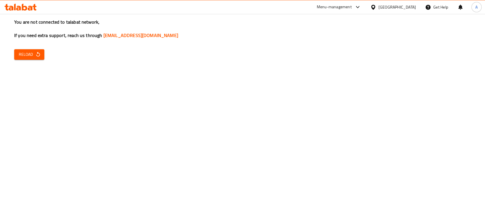
click at [45, 53] on div "You are not connected to talabat network, If you need extra support, reach us t…" at bounding box center [242, 111] width 485 height 222
drag, startPoint x: 37, startPoint y: 55, endPoint x: 43, endPoint y: 55, distance: 5.4
click at [37, 55] on icon "button" at bounding box center [38, 54] width 6 height 6
click at [28, 53] on span "Reload" at bounding box center [29, 54] width 21 height 7
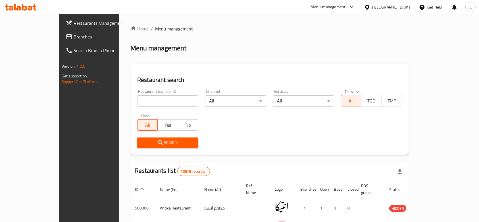
click at [134, 107] on div "Restaurant name or ID Restaurant name or ID" at bounding box center [168, 98] width 68 height 24
click at [137, 102] on input "search" at bounding box center [167, 100] width 61 height 11
paste input "697684"
type input "697684"
click button "Search" at bounding box center [167, 142] width 61 height 11
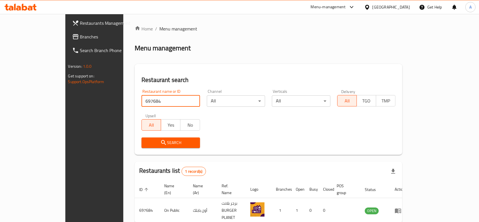
scroll to position [20, 0]
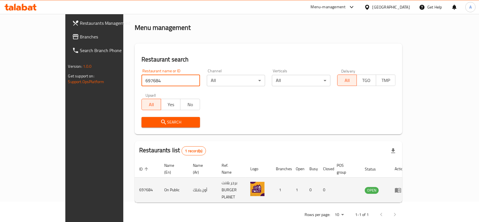
click at [401, 188] on icon "enhanced table" at bounding box center [398, 190] width 6 height 5
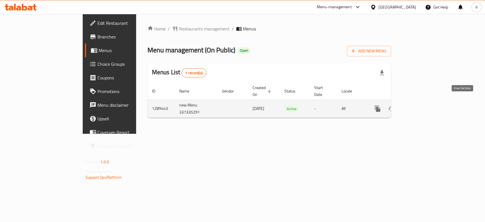
click at [421, 106] on icon "enhanced table" at bounding box center [418, 108] width 5 height 5
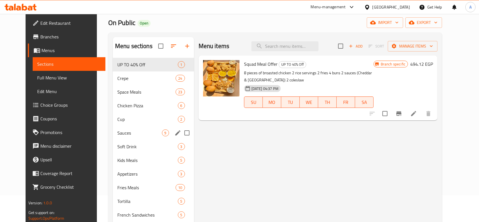
scroll to position [38, 0]
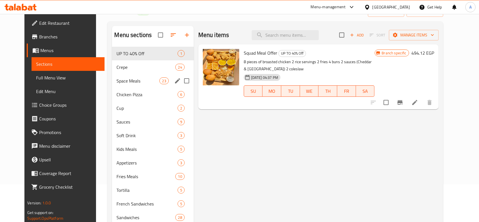
click at [130, 85] on div "Space Meals 23" at bounding box center [153, 81] width 82 height 14
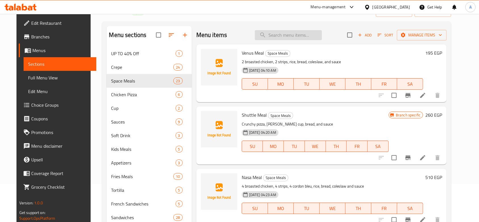
click at [295, 32] on input "search" at bounding box center [288, 35] width 67 height 10
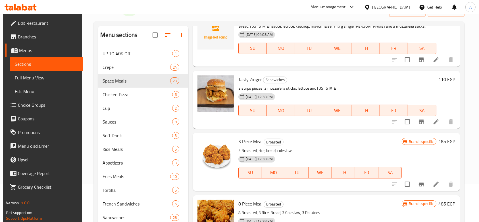
scroll to position [417, 0]
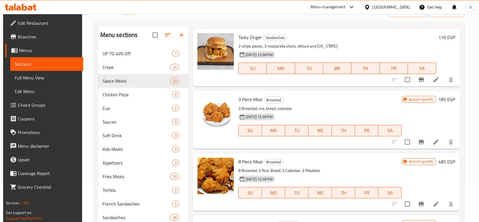
type input "3"
drag, startPoint x: 238, startPoint y: 99, endPoint x: 261, endPoint y: 99, distance: 23.3
click at [261, 99] on span "3 Piece Meal" at bounding box center [250, 99] width 24 height 9
copy span "3 Piece Meal"
click at [419, 142] on icon "Branch-specific-item" at bounding box center [421, 142] width 5 height 5
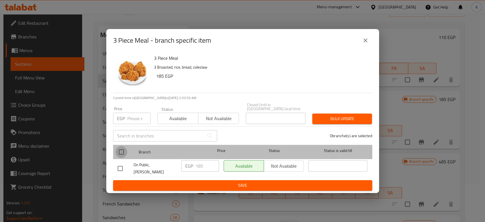
click at [120, 150] on input "checkbox" at bounding box center [121, 152] width 12 height 12
checkbox input "true"
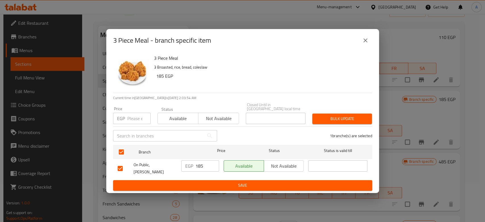
click at [174, 120] on span "Available" at bounding box center [178, 118] width 36 height 8
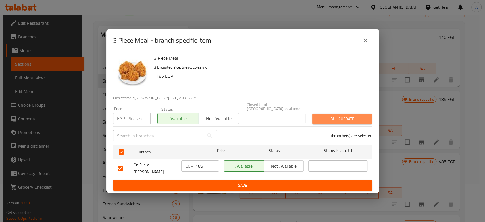
click at [330, 119] on span "Bulk update" at bounding box center [342, 118] width 51 height 7
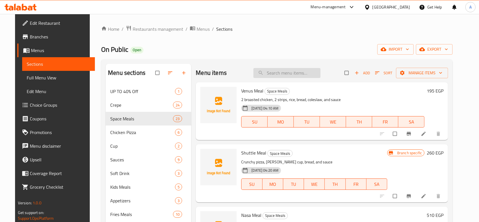
click at [299, 75] on input "search" at bounding box center [286, 73] width 67 height 10
type input "2"
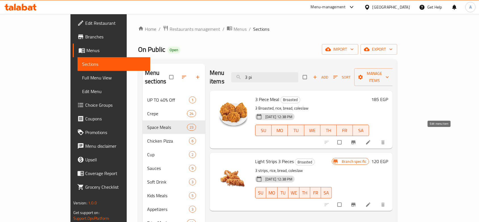
type input "3 pi"
click at [371, 139] on icon at bounding box center [368, 142] width 6 height 6
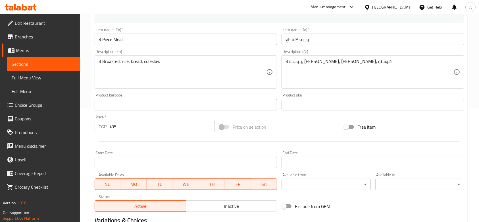
scroll to position [188, 0]
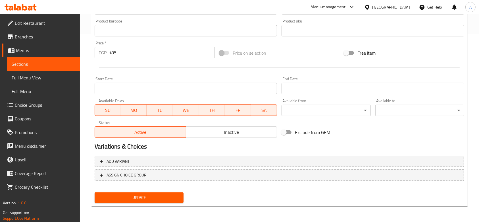
click at [130, 56] on input "185" at bounding box center [162, 52] width 106 height 11
click at [130, 55] on input "185" at bounding box center [162, 52] width 106 height 11
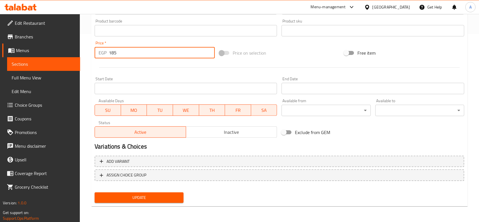
paste input "7.50"
type input "187.50"
click at [95, 192] on button "Update" at bounding box center [139, 197] width 89 height 11
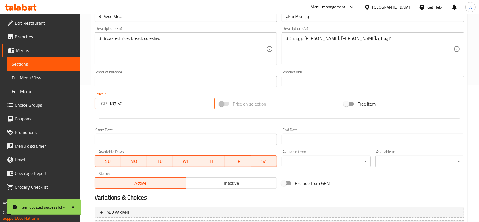
scroll to position [0, 0]
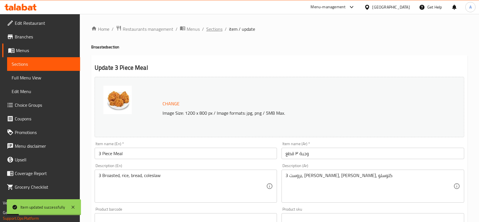
click at [218, 29] on span "Sections" at bounding box center [214, 29] width 16 height 7
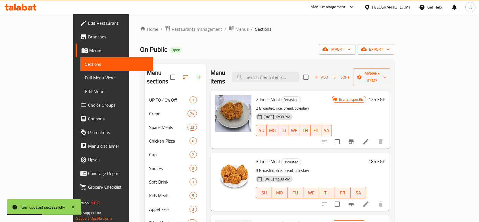
click at [355, 10] on icon at bounding box center [351, 7] width 7 height 7
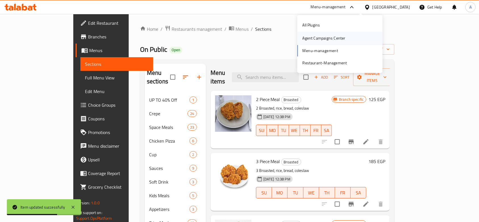
click at [333, 39] on div "Agent Campaigns Center" at bounding box center [323, 38] width 43 height 6
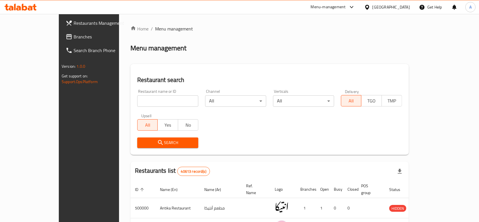
click at [167, 99] on input "search" at bounding box center [167, 100] width 61 height 11
paste input "764158"
type input "764158"
click button "Search" at bounding box center [167, 142] width 61 height 11
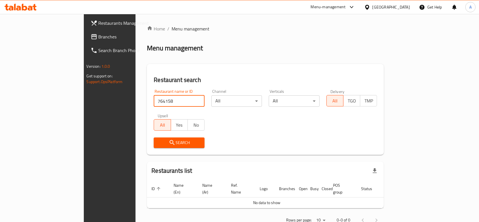
click at [99, 38] on span "Branches" at bounding box center [129, 36] width 61 height 7
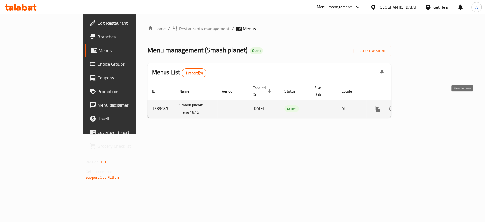
click at [421, 106] on icon "enhanced table" at bounding box center [418, 108] width 5 height 5
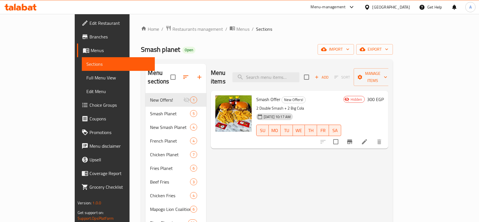
click at [355, 7] on div at bounding box center [350, 7] width 9 height 7
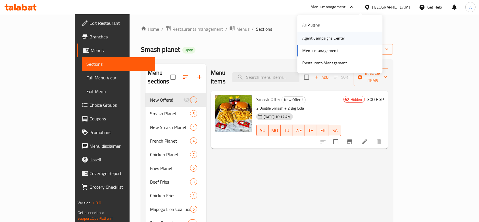
click at [325, 41] on div "Agent Campaigns Center" at bounding box center [323, 38] width 43 height 6
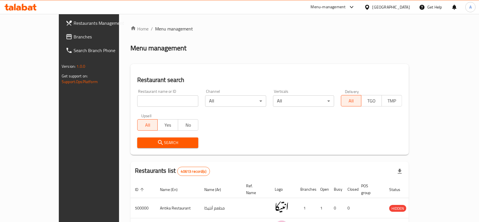
click at [145, 105] on input "search" at bounding box center [167, 100] width 61 height 11
click at [148, 102] on input "search" at bounding box center [167, 100] width 61 height 11
type input "smash planet"
click button "Search" at bounding box center [167, 142] width 61 height 11
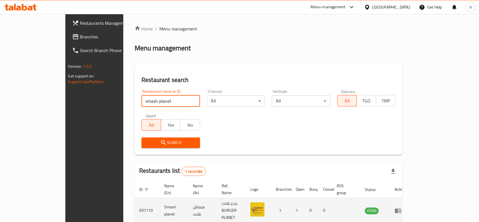
click at [410, 201] on td "enhanced table" at bounding box center [400, 210] width 20 height 25
click at [401, 208] on icon "enhanced table" at bounding box center [398, 210] width 6 height 5
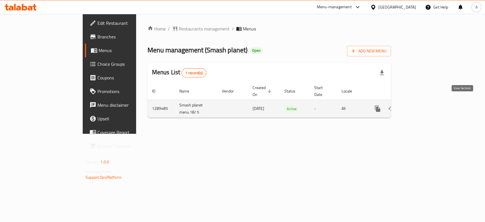
click at [422, 105] on icon "enhanced table" at bounding box center [418, 108] width 7 height 7
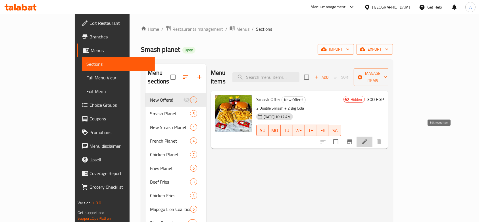
click at [367, 139] on icon at bounding box center [364, 141] width 5 height 5
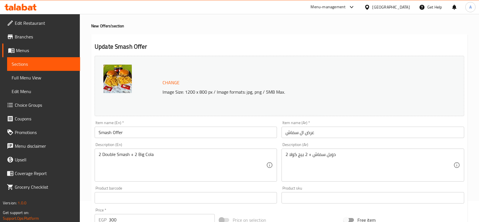
scroll to position [38, 0]
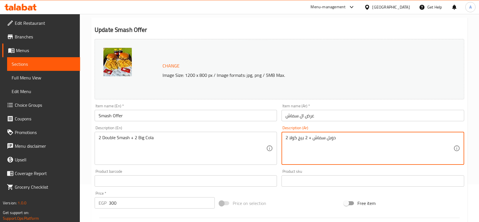
drag, startPoint x: 311, startPoint y: 137, endPoint x: 278, endPoint y: 136, distance: 33.6
click at [316, 137] on textarea "2 دوبل سماش + 2 بيج كولا" at bounding box center [370, 148] width 168 height 27
drag, startPoint x: 312, startPoint y: 137, endPoint x: 287, endPoint y: 134, distance: 25.0
click at [287, 134] on div "2 دوبل سماش + 2 بيج كولا Description (Ar)" at bounding box center [373, 148] width 182 height 33
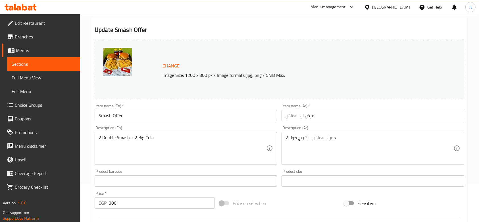
click at [283, 139] on div "2 دوبل سماش + 2 بيج كولا Description (Ar)" at bounding box center [373, 148] width 182 height 33
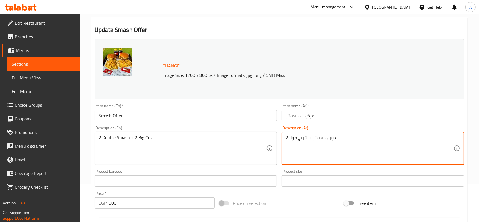
click at [287, 136] on textarea "2 دوبل سماش + 2 بيج كولا" at bounding box center [370, 148] width 168 height 27
type textarea "2 دوبل سماش"
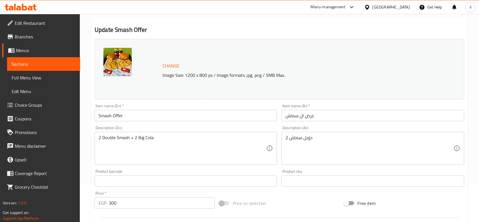
drag, startPoint x: 285, startPoint y: 138, endPoint x: 289, endPoint y: 138, distance: 3.7
click at [289, 138] on div "2 دوبل سماش Description (Ar)" at bounding box center [373, 148] width 182 height 33
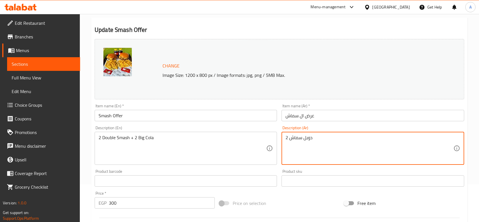
click at [289, 137] on textarea "2 دوبل سماش" at bounding box center [370, 148] width 168 height 27
click at [298, 145] on textarea "2 دوبل سماش" at bounding box center [370, 148] width 168 height 27
click at [295, 144] on textarea "2 دوبل سماش" at bounding box center [370, 148] width 168 height 27
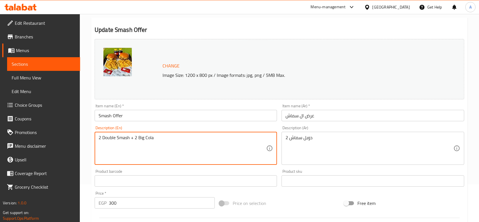
drag, startPoint x: 156, startPoint y: 138, endPoint x: 130, endPoint y: 138, distance: 26.7
type textarea "2 Double Smash"
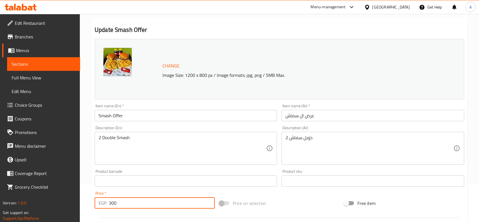
click at [171, 204] on input "300" at bounding box center [162, 202] width 106 height 11
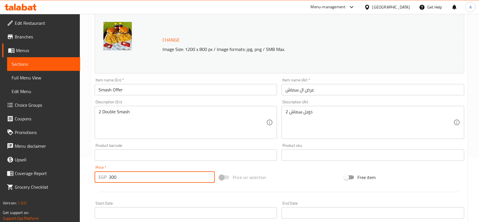
scroll to position [76, 0]
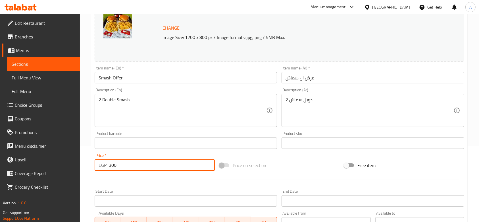
click at [149, 168] on input "300" at bounding box center [162, 164] width 106 height 11
click at [180, 161] on input "300" at bounding box center [162, 164] width 106 height 11
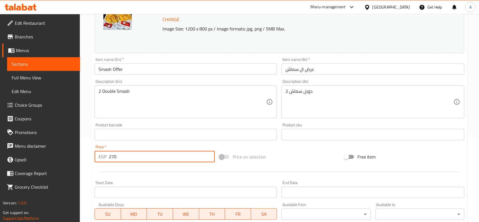
scroll to position [74, 0]
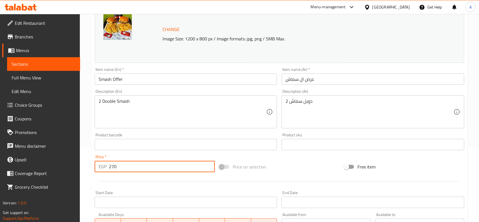
type input "270"
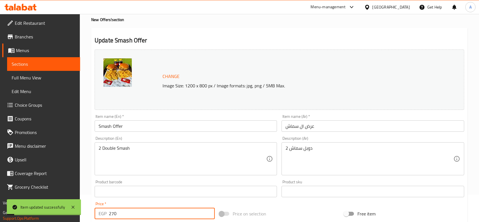
scroll to position [0, 0]
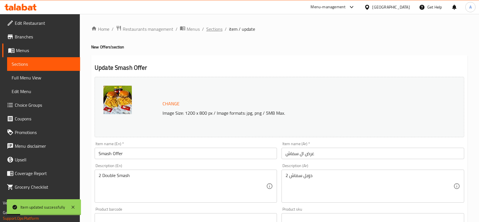
click at [216, 31] on span "Sections" at bounding box center [214, 29] width 16 height 7
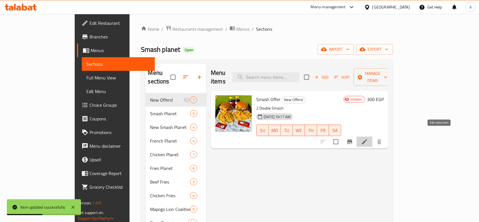
click at [368, 138] on icon at bounding box center [364, 141] width 7 height 7
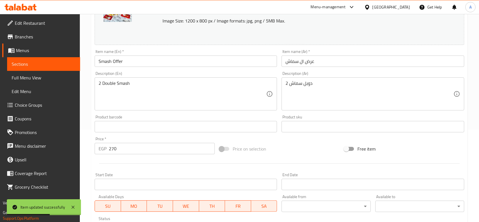
scroll to position [188, 0]
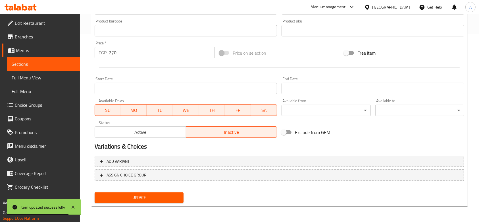
click at [214, 112] on span "TH" at bounding box center [212, 110] width 22 height 8
click at [233, 111] on span "FR" at bounding box center [238, 110] width 22 height 8
click at [257, 113] on span "SA" at bounding box center [264, 110] width 22 height 8
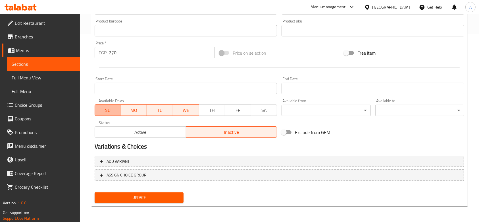
drag, startPoint x: 113, startPoint y: 109, endPoint x: 130, endPoint y: 109, distance: 16.8
click at [114, 109] on span "SU" at bounding box center [108, 110] width 22 height 8
click at [135, 109] on span "MO" at bounding box center [134, 110] width 22 height 8
click at [149, 109] on span "TU" at bounding box center [160, 110] width 22 height 8
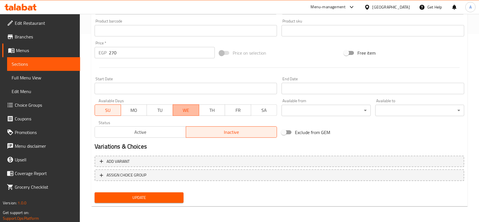
click at [183, 111] on span "WE" at bounding box center [186, 110] width 22 height 8
drag, startPoint x: 109, startPoint y: 114, endPoint x: 125, endPoint y: 111, distance: 16.7
click at [109, 114] on button "SU" at bounding box center [108, 109] width 26 height 11
click at [214, 112] on span "TH" at bounding box center [212, 110] width 22 height 8
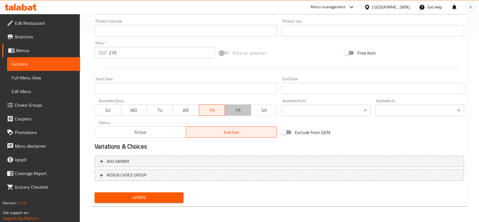
drag, startPoint x: 236, startPoint y: 114, endPoint x: 250, endPoint y: 114, distance: 14.8
click at [236, 114] on button "FR" at bounding box center [238, 109] width 26 height 11
click at [263, 112] on span "SA" at bounding box center [264, 110] width 22 height 8
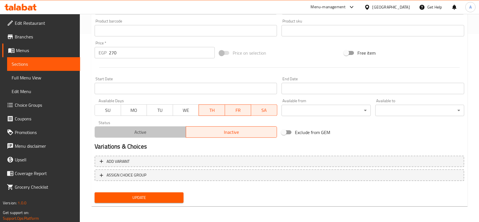
click at [158, 131] on span "Active" at bounding box center [140, 132] width 87 height 8
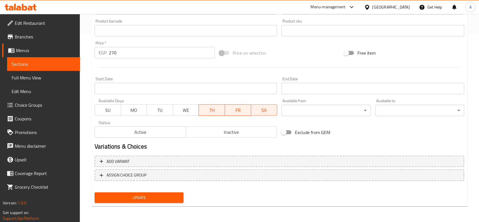
click at [145, 131] on span "Active" at bounding box center [140, 132] width 87 height 8
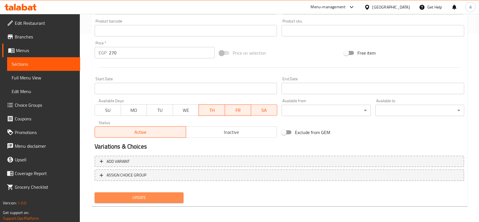
click at [143, 199] on span "Update" at bounding box center [139, 197] width 80 height 7
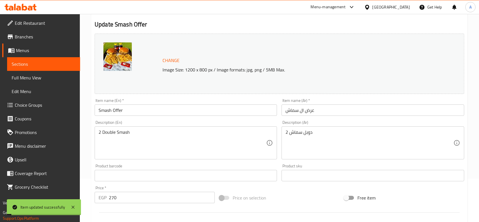
scroll to position [0, 0]
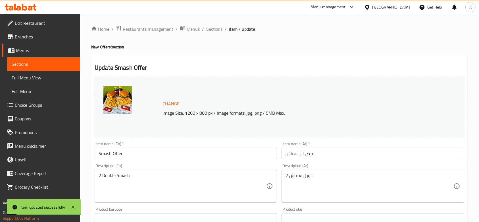
click at [218, 29] on span "Sections" at bounding box center [214, 29] width 16 height 7
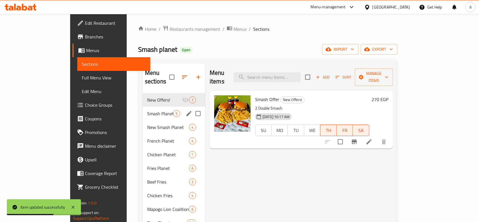
click at [147, 110] on span "Smash Planet" at bounding box center [160, 113] width 26 height 7
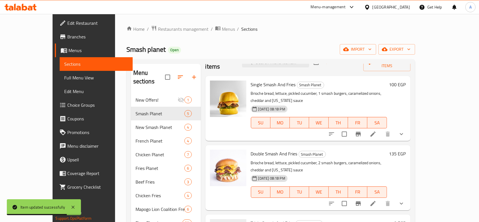
scroll to position [38, 0]
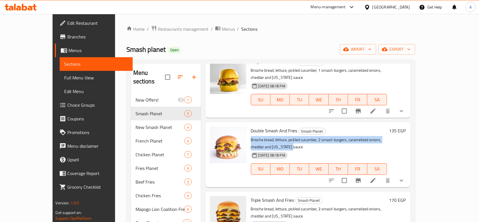
drag, startPoint x: 237, startPoint y: 122, endPoint x: 415, endPoint y: 122, distance: 177.6
click at [387, 136] on p "Brioche bread, lettuce, pickled cucumber, 2 smash burgers, caramelized onions, …" at bounding box center [319, 143] width 136 height 14
copy p "Brioche bread, lettuce, pickled cucumber, 2 smash burgers, caramelized onions, …"
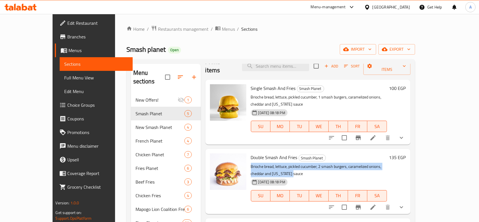
scroll to position [0, 0]
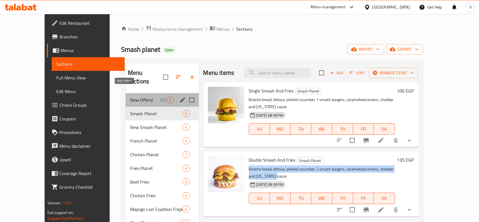
click at [144, 96] on span "New Offers!" at bounding box center [145, 99] width 30 height 7
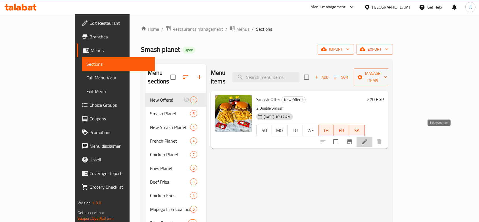
click at [368, 138] on icon at bounding box center [364, 141] width 7 height 7
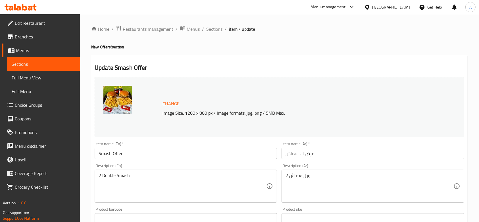
click at [213, 28] on span "Sections" at bounding box center [214, 29] width 16 height 7
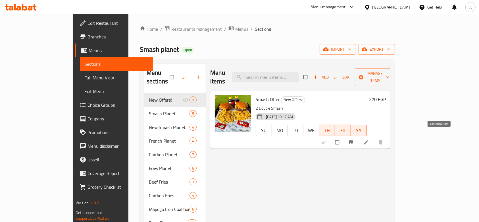
click at [368, 140] on icon at bounding box center [366, 142] width 4 height 4
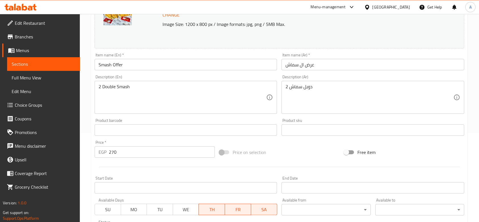
scroll to position [151, 0]
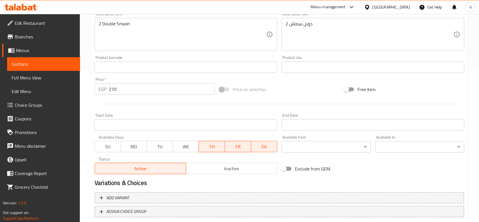
click at [114, 146] on span "SU" at bounding box center [108, 146] width 22 height 8
click at [134, 148] on span "MO" at bounding box center [134, 146] width 22 height 8
click at [109, 145] on span "SU" at bounding box center [108, 146] width 22 height 8
drag, startPoint x: 157, startPoint y: 150, endPoint x: 164, endPoint y: 149, distance: 7.4
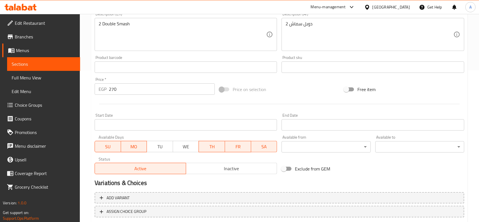
click at [157, 150] on span "TU" at bounding box center [160, 146] width 22 height 8
click at [184, 150] on span "WE" at bounding box center [186, 146] width 22 height 8
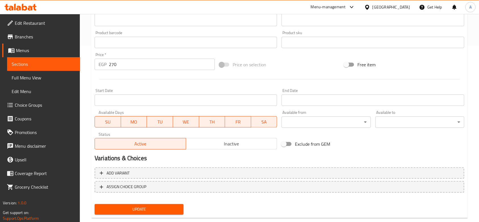
scroll to position [188, 0]
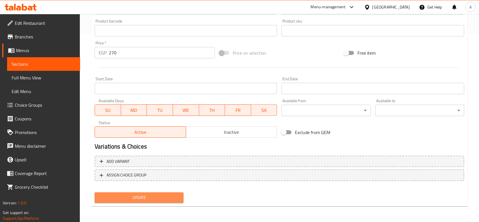
click at [144, 197] on span "Update" at bounding box center [139, 197] width 80 height 7
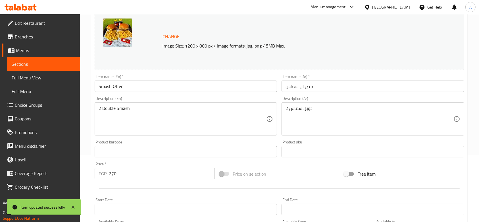
scroll to position [0, 0]
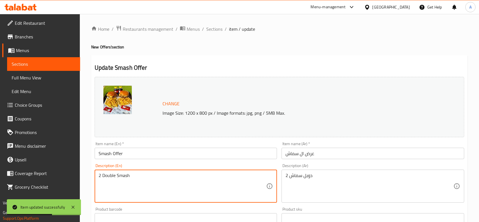
click at [180, 176] on textarea "2 Double Smash" at bounding box center [183, 185] width 168 height 27
paste textarea "Burgers – Two irresistible double smash patties, perfectly seared for maximum f…"
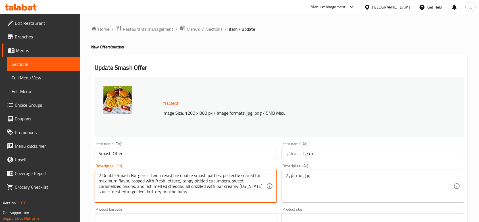
paste textarea "Two double smash burger sandwiches in soft brioche buns, layered with fresh let…"
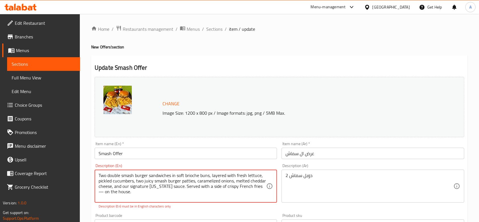
drag, startPoint x: 254, startPoint y: 185, endPoint x: 250, endPoint y: 186, distance: 3.8
click at [250, 186] on textarea "Two double smash burger sandwiches in soft brioche buns, layered with fresh let…" at bounding box center [183, 185] width 168 height 27
type textarea "Two double smash burger sandwiches in soft brioche buns, layered with fresh let…"
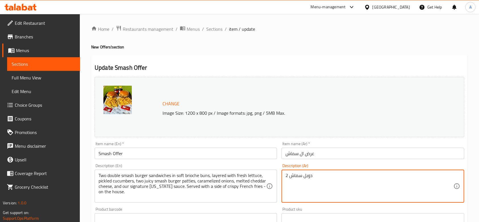
click at [353, 176] on textarea "2 دوبل سماش" at bounding box center [370, 185] width 168 height 27
paste textarea "ساندويتشان دبل سماش برجر في خبز بريوش طري، مع خس طازج، خيار مخلل، قطعتين برجر س…"
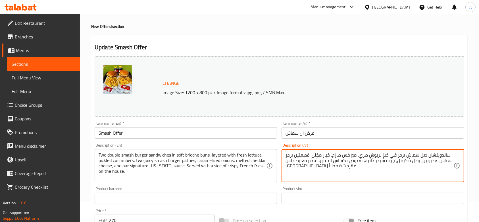
scroll to position [38, 0]
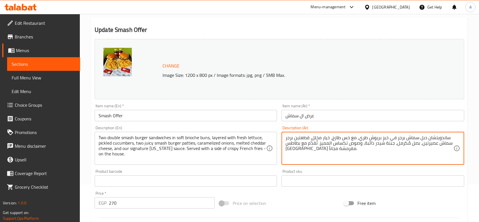
click at [181, 203] on input "270" at bounding box center [162, 202] width 106 height 11
drag, startPoint x: 436, startPoint y: 143, endPoint x: 422, endPoint y: 145, distance: 14.0
type textarea "ساندويتشان دبل سماش برجر في خبز بريوش طري، مع خس طازج، خيار مخلل، قطعتين برجر س…"
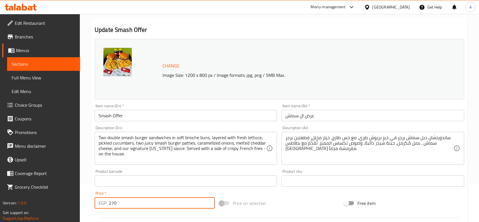
drag, startPoint x: 187, startPoint y: 199, endPoint x: 199, endPoint y: 198, distance: 12.1
click at [187, 199] on input "270" at bounding box center [162, 202] width 106 height 11
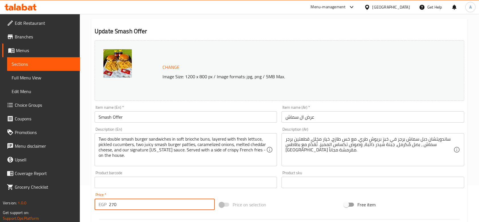
scroll to position [188, 0]
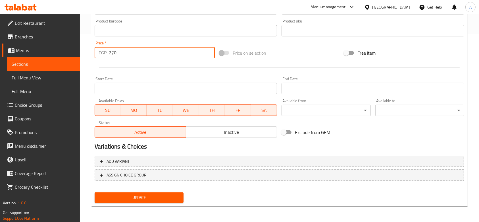
click at [152, 200] on span "Update" at bounding box center [139, 197] width 80 height 7
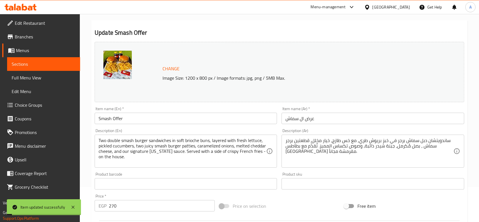
scroll to position [0, 0]
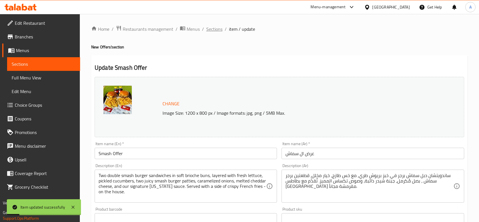
click at [220, 31] on span "Sections" at bounding box center [214, 29] width 16 height 7
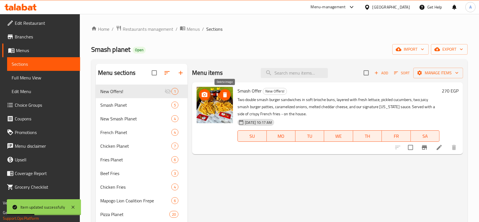
click at [225, 96] on icon "delete image" at bounding box center [225, 94] width 4 height 5
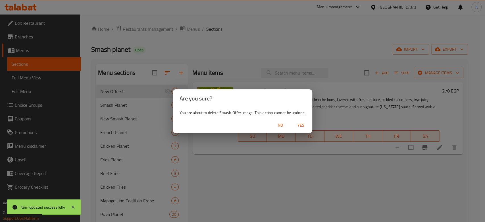
click at [304, 126] on span "Yes" at bounding box center [301, 125] width 14 height 7
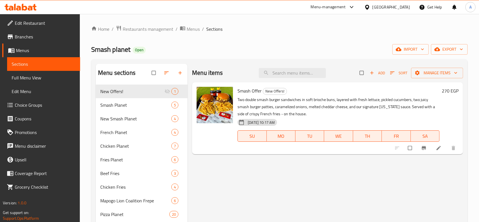
click at [355, 6] on icon at bounding box center [351, 7] width 7 height 7
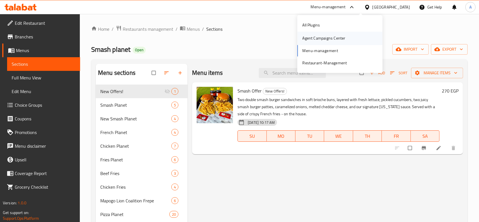
click at [335, 38] on div "Agent Campaigns Center" at bounding box center [323, 38] width 43 height 6
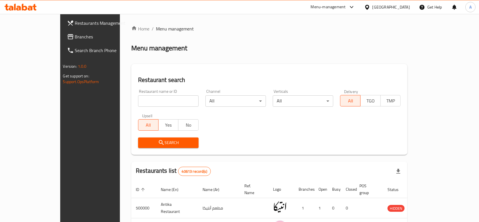
click at [169, 102] on input "search" at bounding box center [168, 100] width 61 height 11
type input "smash planet"
click button "Search" at bounding box center [168, 142] width 61 height 11
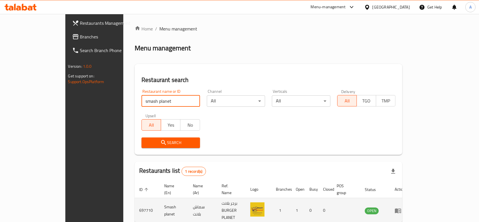
click at [401, 208] on icon "enhanced table" at bounding box center [398, 210] width 6 height 5
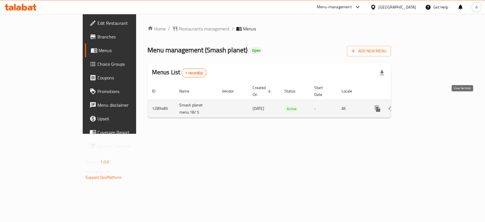
click at [422, 105] on icon "enhanced table" at bounding box center [418, 108] width 7 height 7
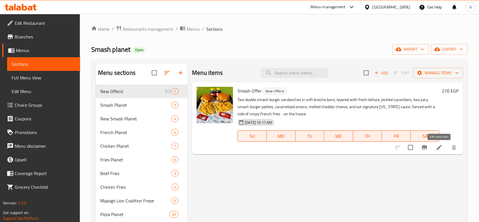
click at [437, 148] on icon at bounding box center [439, 147] width 7 height 7
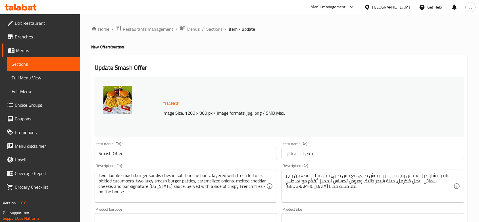
click at [161, 150] on input "Smash Offer" at bounding box center [186, 152] width 182 height 11
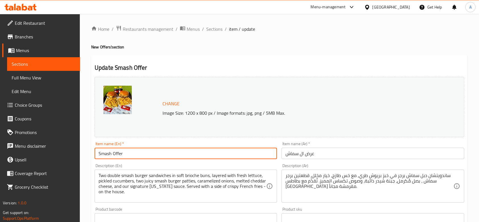
click at [161, 150] on input "Smash Offer" at bounding box center [186, 152] width 182 height 11
paste input "Double Smash Feast"
type input "Double Smash Feast"
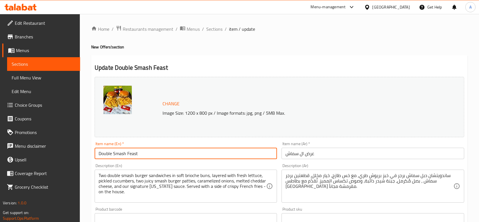
click at [336, 158] on input "عرض ال سماش" at bounding box center [373, 152] width 182 height 11
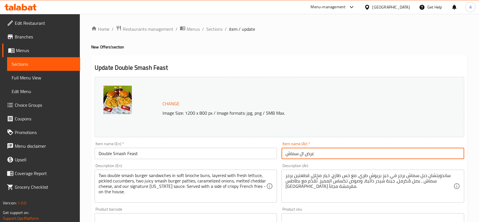
click at [321, 154] on input "عرض ال سماش" at bounding box center [373, 152] width 182 height 11
drag, startPoint x: 321, startPoint y: 153, endPoint x: 288, endPoint y: 153, distance: 32.1
click at [288, 154] on input "عرض ال سماش" at bounding box center [373, 152] width 182 height 11
click at [332, 152] on input "عرض ال سماش" at bounding box center [373, 152] width 182 height 11
paste input "وجبة دب"
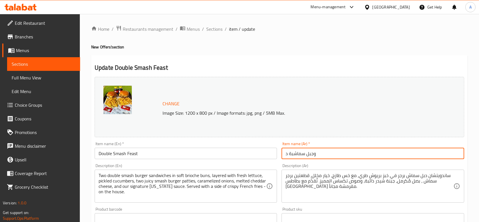
paste input "ة دبل سماش"
click at [305, 153] on input "عرض الدبل سماش" at bounding box center [373, 152] width 182 height 11
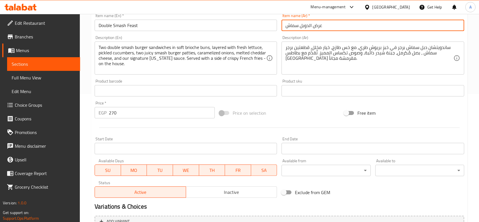
scroll to position [188, 0]
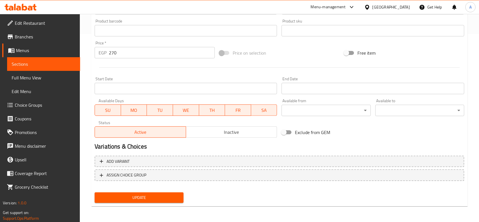
type input "عرض الدوبل سماش"
click at [148, 198] on span "Update" at bounding box center [139, 197] width 80 height 7
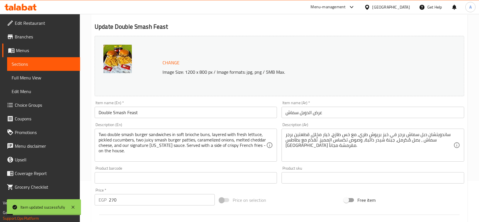
scroll to position [0, 0]
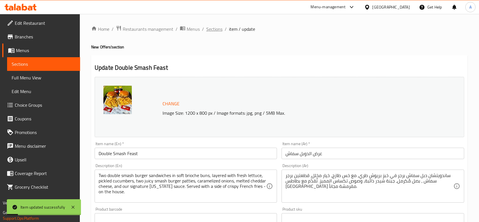
click at [214, 28] on span "Sections" at bounding box center [214, 29] width 16 height 7
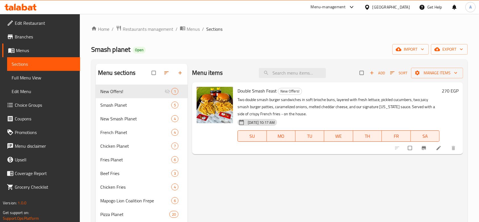
click at [355, 9] on icon at bounding box center [351, 7] width 7 height 7
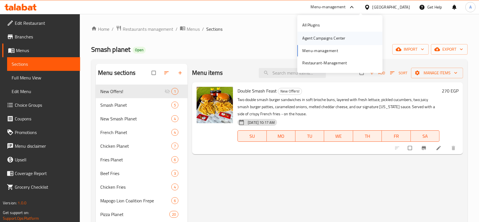
click at [336, 40] on div "Agent Campaigns Center" at bounding box center [323, 38] width 43 height 6
